Goal: Task Accomplishment & Management: Manage account settings

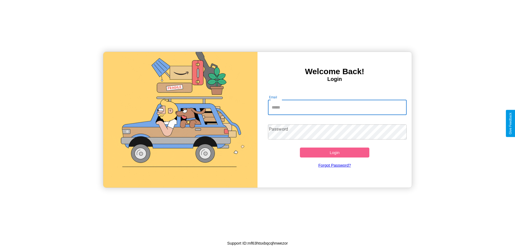
click at [337, 107] on input "Email" at bounding box center [337, 107] width 139 height 15
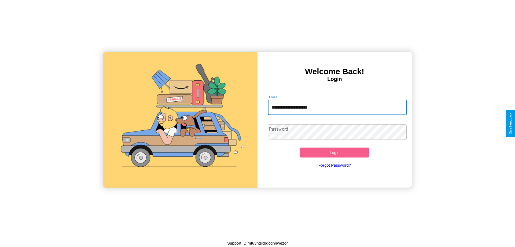
type input "**********"
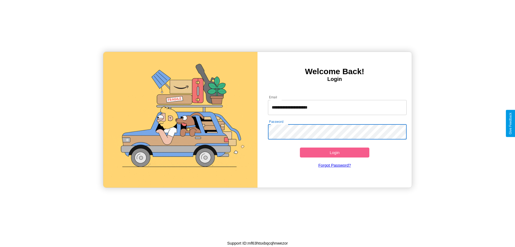
click at [335, 152] on button "Login" at bounding box center [334, 152] width 69 height 10
